Goal: Browse casually

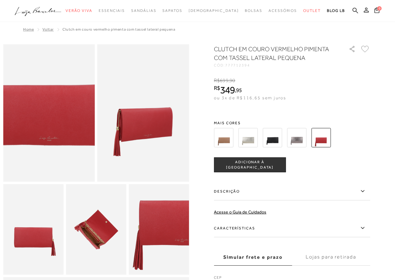
click at [50, 134] on img at bounding box center [45, 91] width 183 height 275
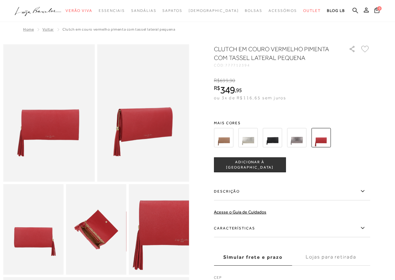
click at [74, 135] on img at bounding box center [49, 112] width 92 height 137
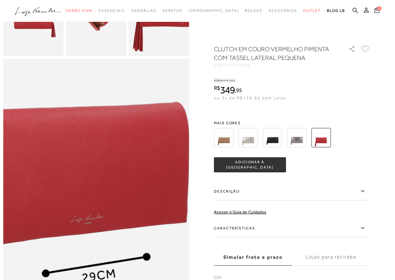
scroll to position [62, 0]
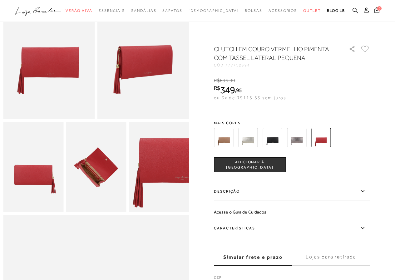
click at [27, 96] on img at bounding box center [49, 50] width 92 height 137
click at [76, 89] on img at bounding box center [49, 50] width 92 height 137
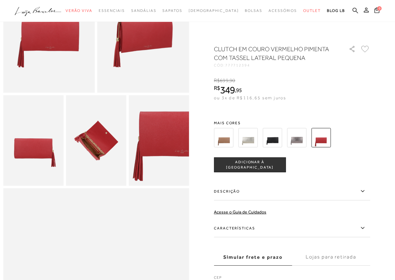
scroll to position [0, 0]
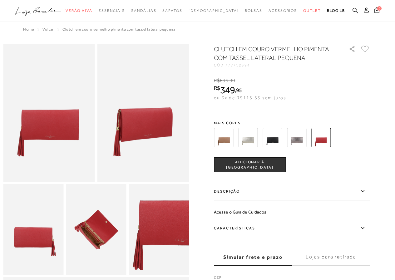
click at [143, 131] on img at bounding box center [143, 112] width 92 height 137
click at [59, 130] on img at bounding box center [49, 112] width 92 height 137
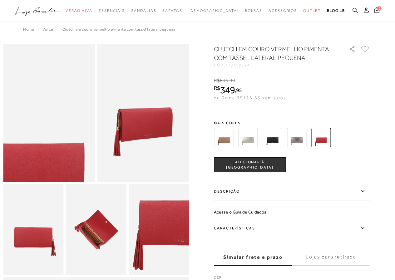
click at [74, 76] on img at bounding box center [23, 150] width 183 height 275
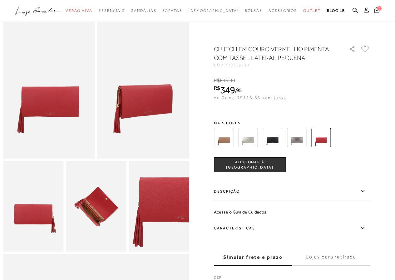
scroll to position [62, 0]
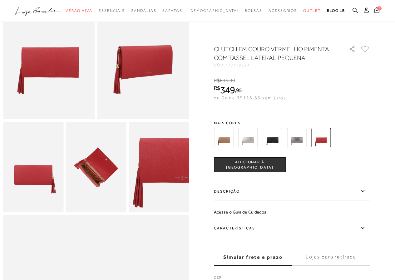
click at [46, 187] on img at bounding box center [33, 167] width 60 height 90
click at [95, 188] on img at bounding box center [96, 167] width 60 height 90
click at [45, 190] on img at bounding box center [33, 167] width 60 height 90
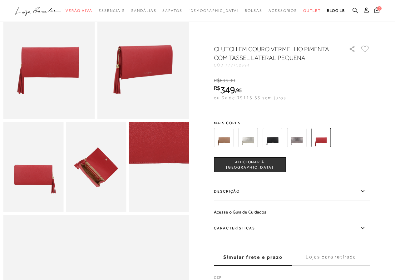
click at [158, 208] on img at bounding box center [160, 131] width 120 height 181
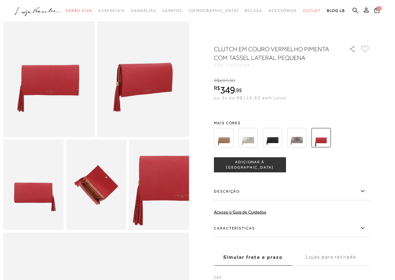
scroll to position [0, 0]
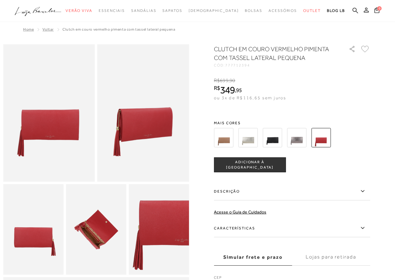
click at [81, 157] on img at bounding box center [49, 112] width 92 height 137
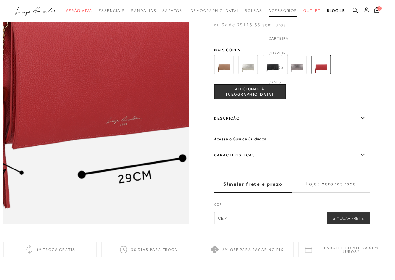
scroll to position [343, 0]
